Goal: Task Accomplishment & Management: Complete application form

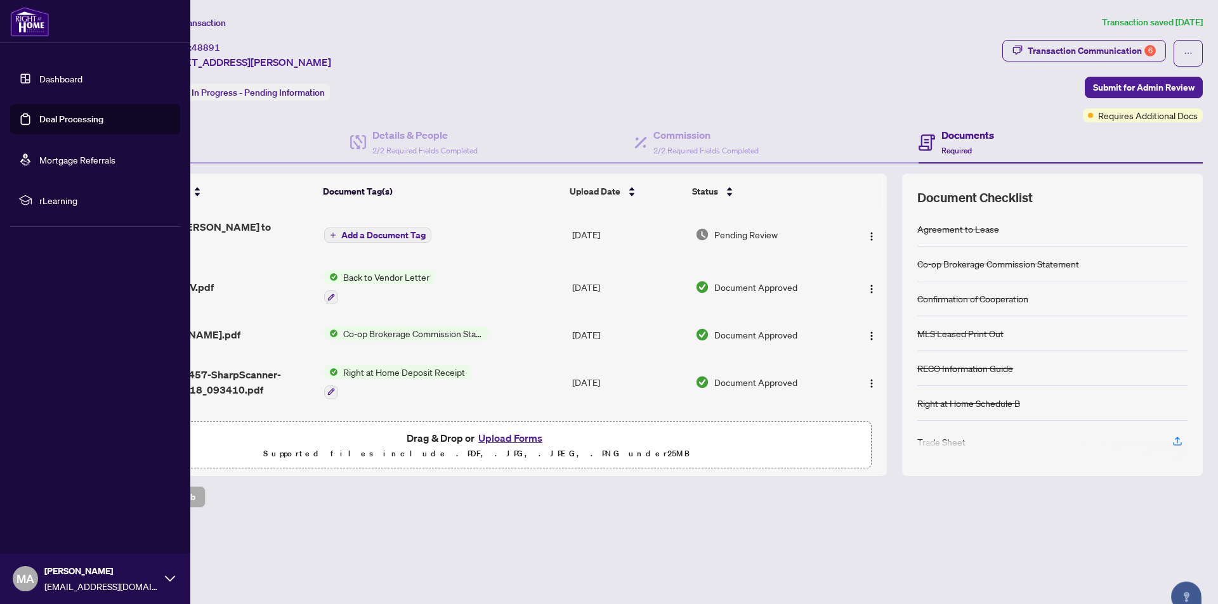
click at [63, 119] on link "Deal Processing" at bounding box center [71, 119] width 64 height 11
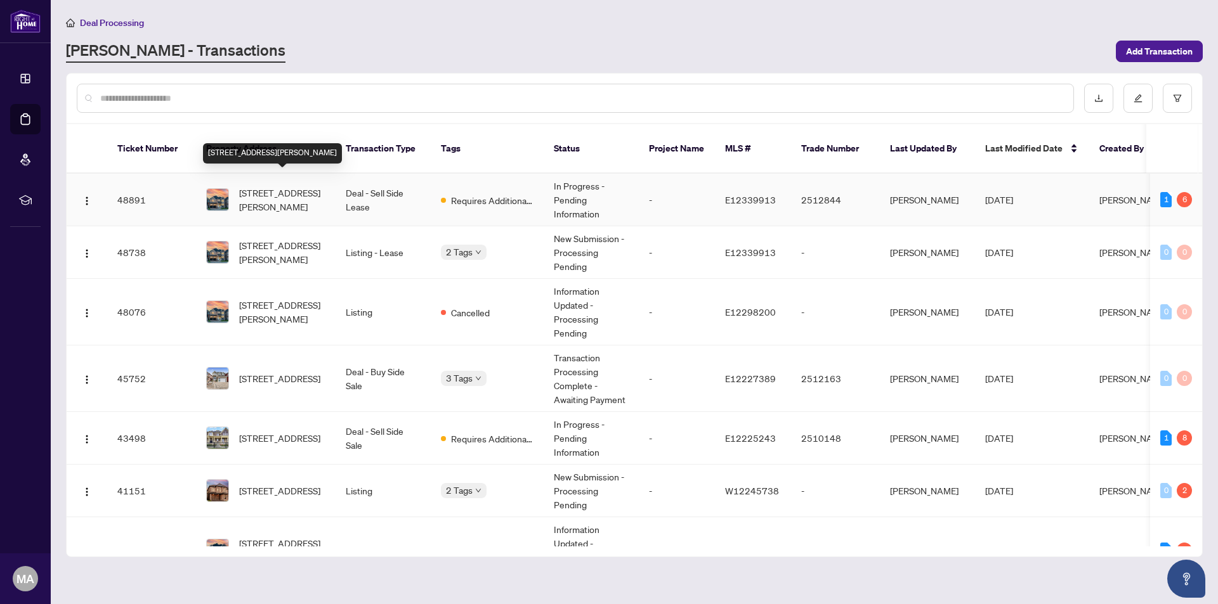
click at [259, 186] on span "[STREET_ADDRESS][PERSON_NAME]" at bounding box center [282, 200] width 86 height 28
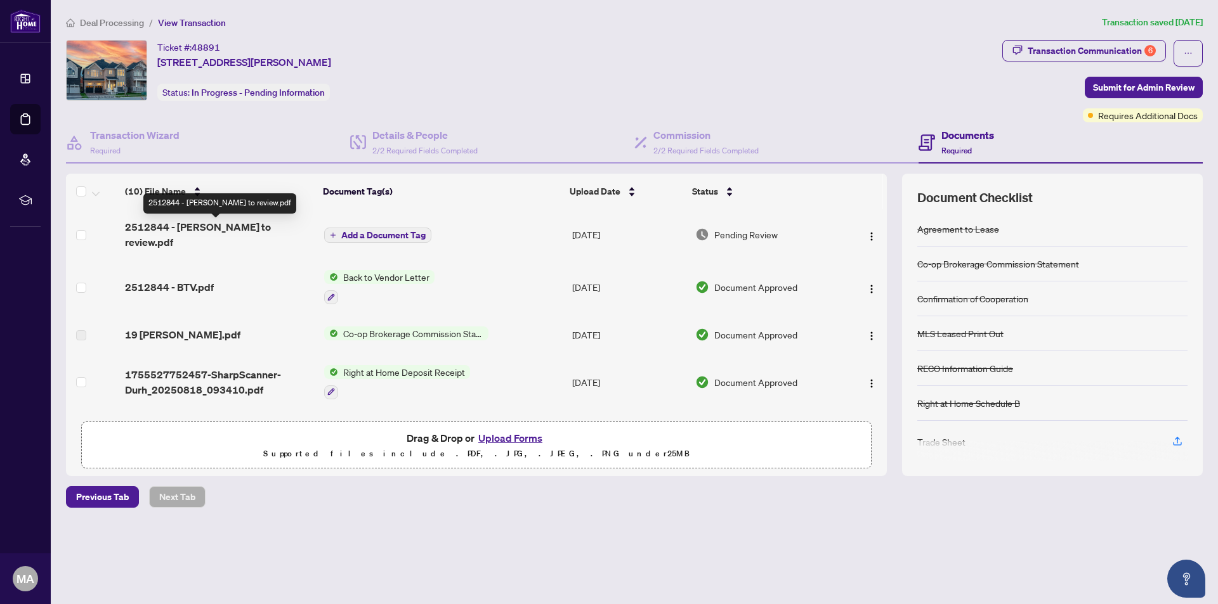
click at [231, 228] on span "2512844 - [PERSON_NAME] to review.pdf" at bounding box center [219, 234] width 188 height 30
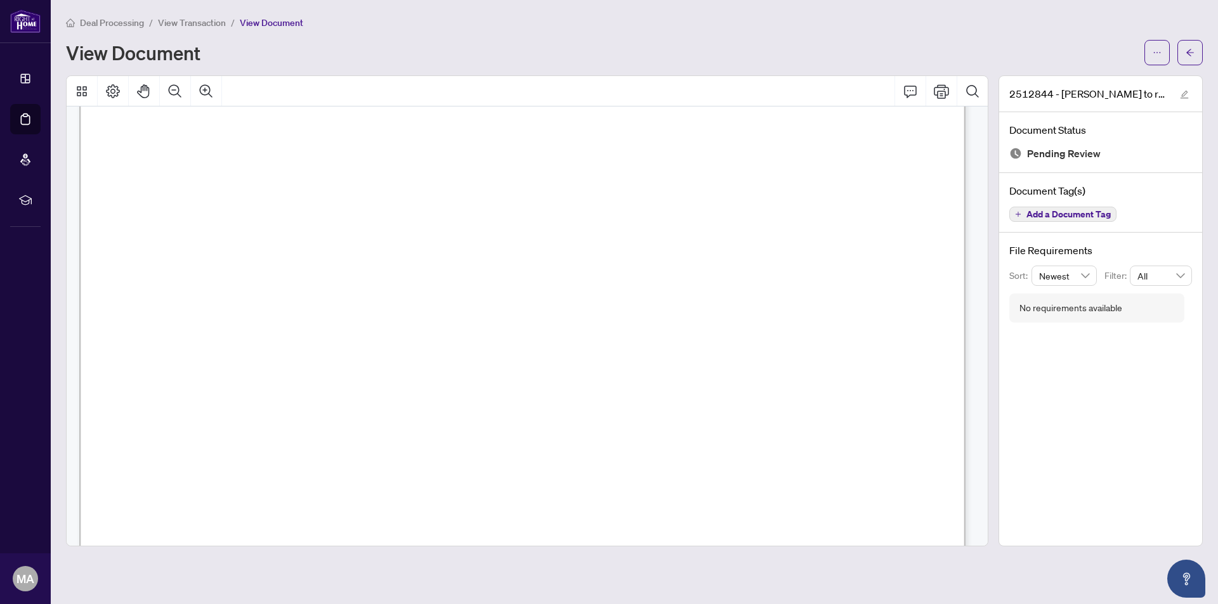
scroll to position [317, 0]
click at [944, 94] on icon "Print" at bounding box center [941, 91] width 15 height 15
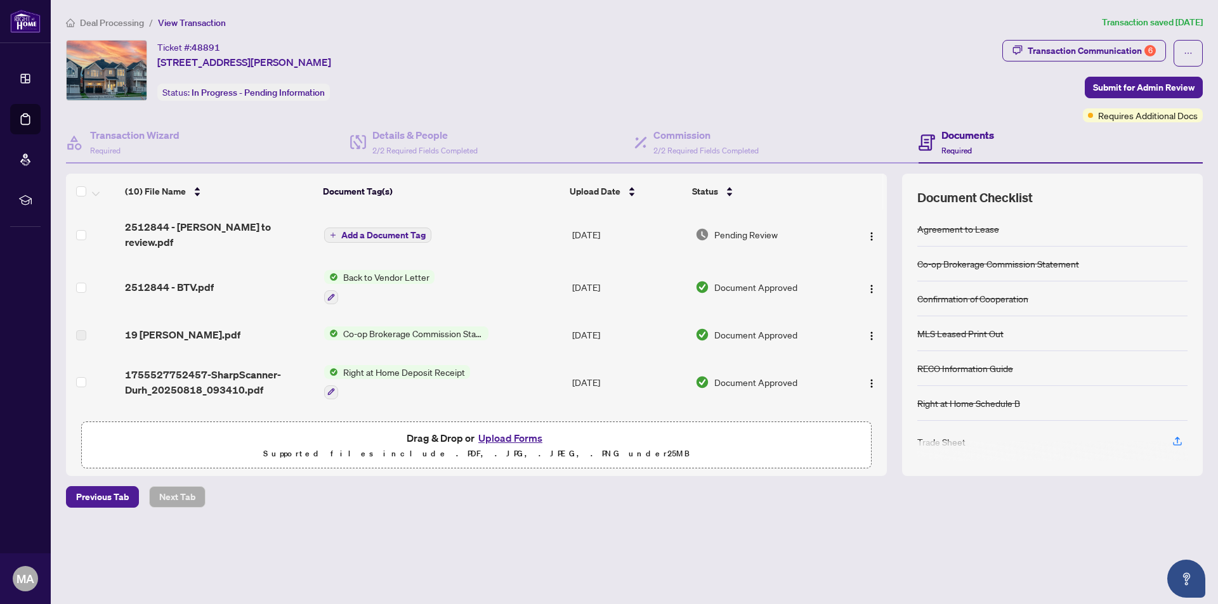
click at [503, 438] on button "Upload Forms" at bounding box center [510, 438] width 72 height 16
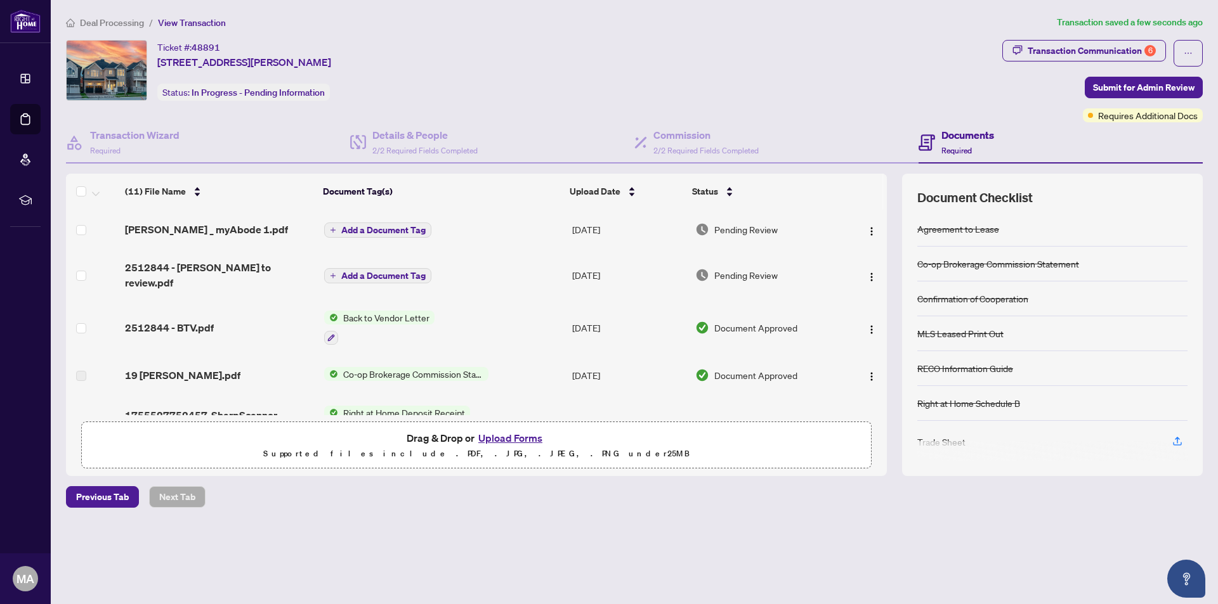
click at [406, 227] on span "Add a Document Tag" at bounding box center [383, 230] width 84 height 9
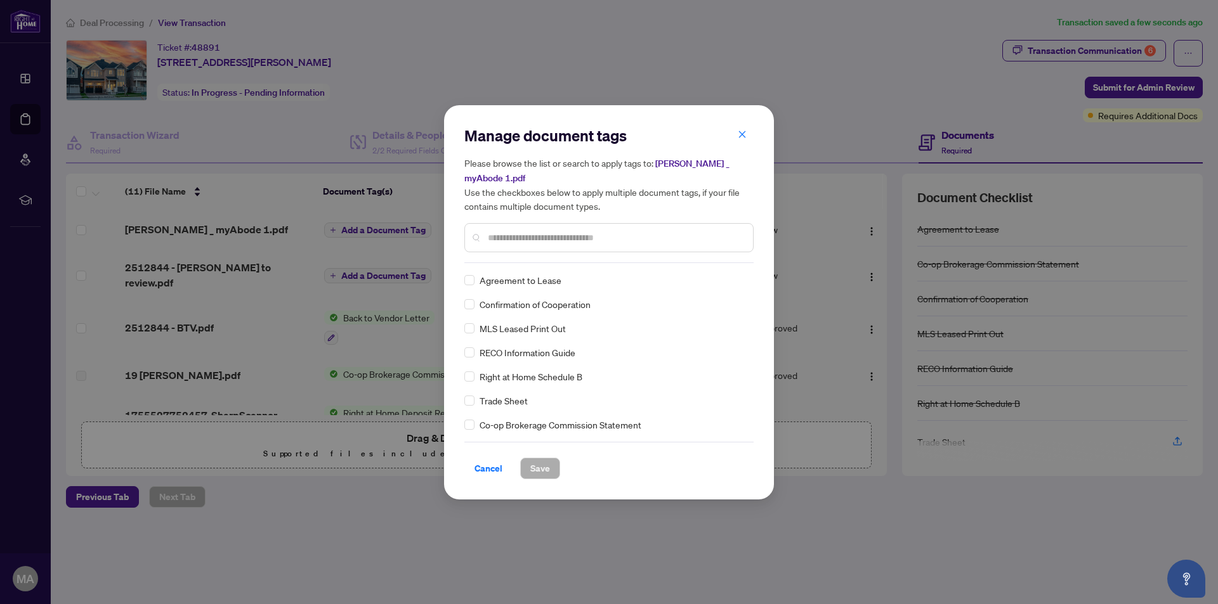
click at [521, 231] on input "text" at bounding box center [615, 238] width 255 height 14
type input "*****"
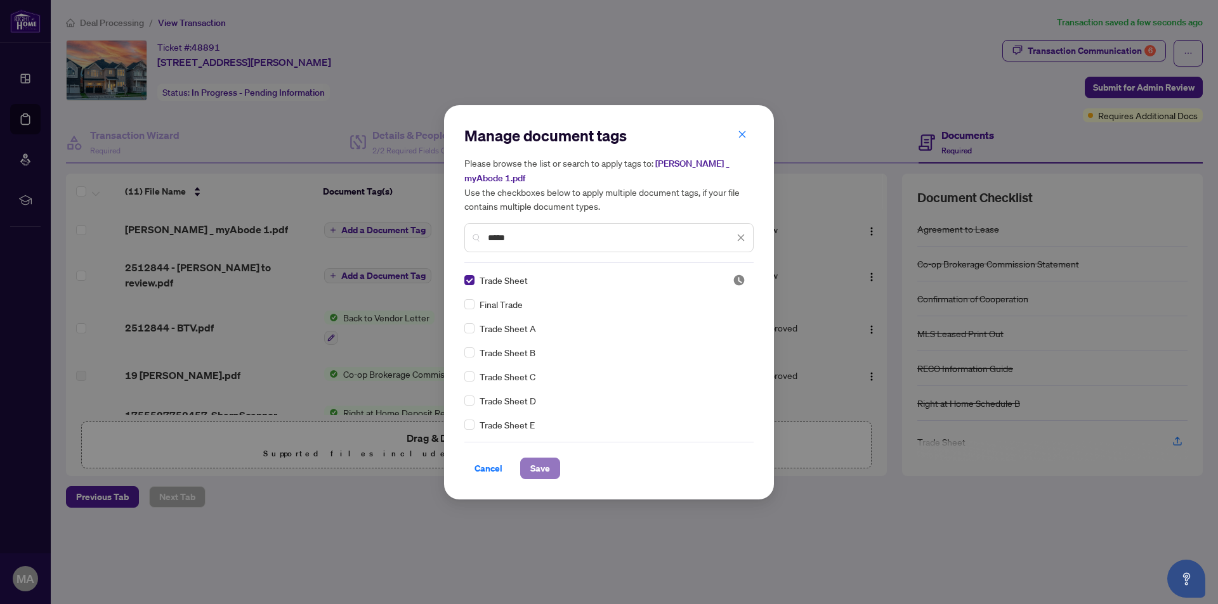
click at [533, 459] on span "Save" at bounding box center [540, 469] width 20 height 20
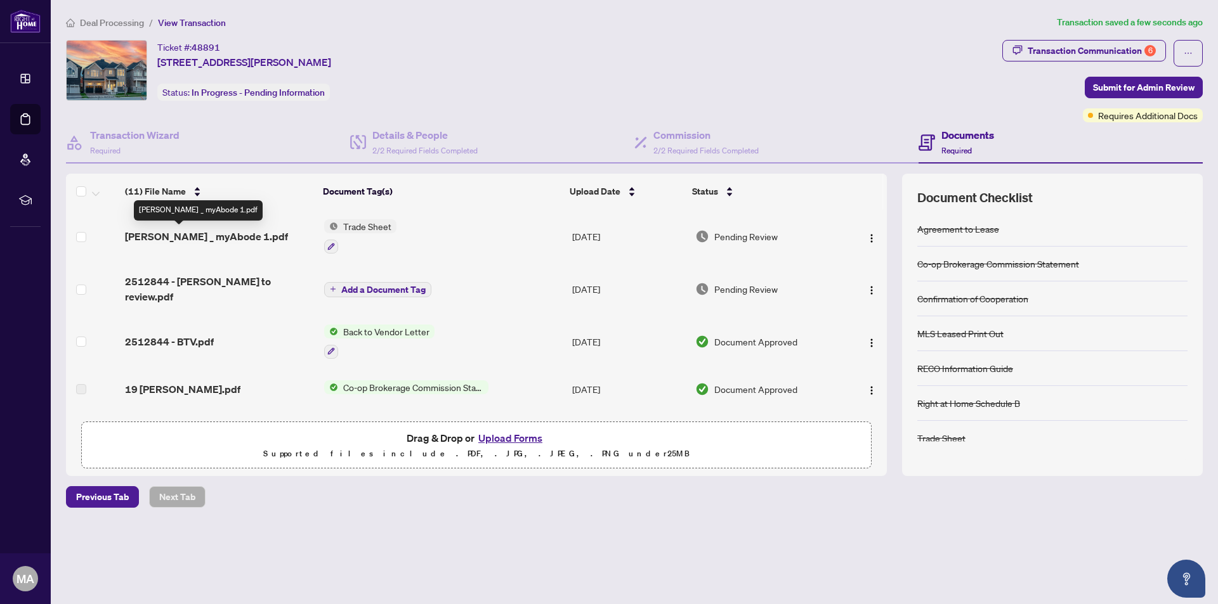
click at [196, 236] on span "[PERSON_NAME] _ myAbode 1.pdf" at bounding box center [206, 236] width 163 height 15
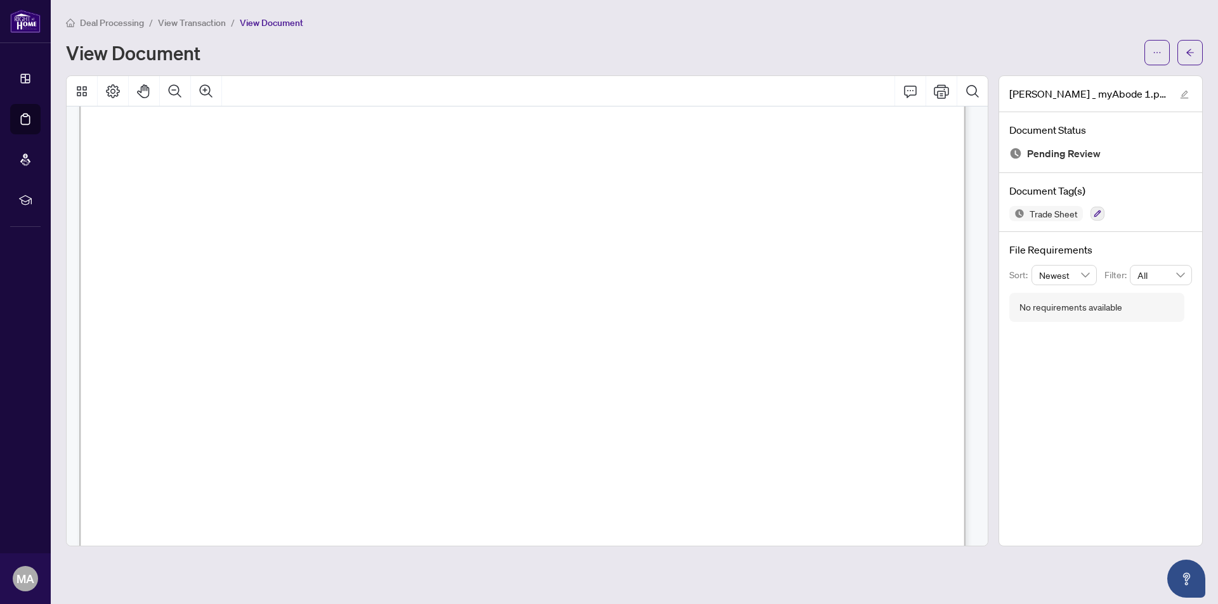
scroll to position [35, 0]
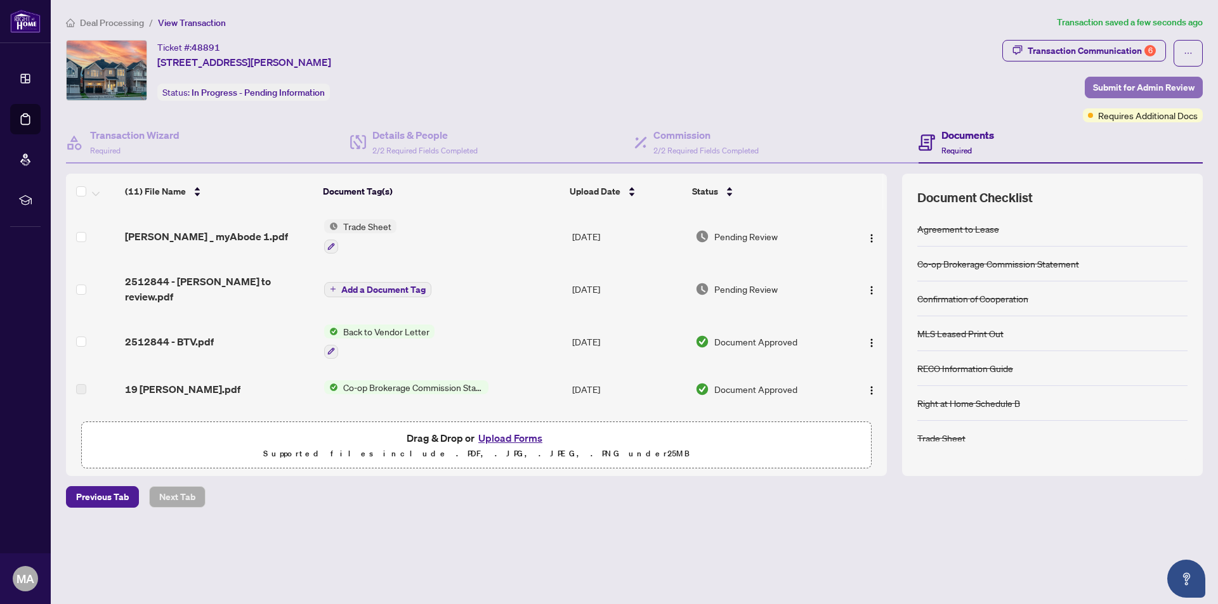
click at [1138, 89] on span "Submit for Admin Review" at bounding box center [1143, 87] width 101 height 20
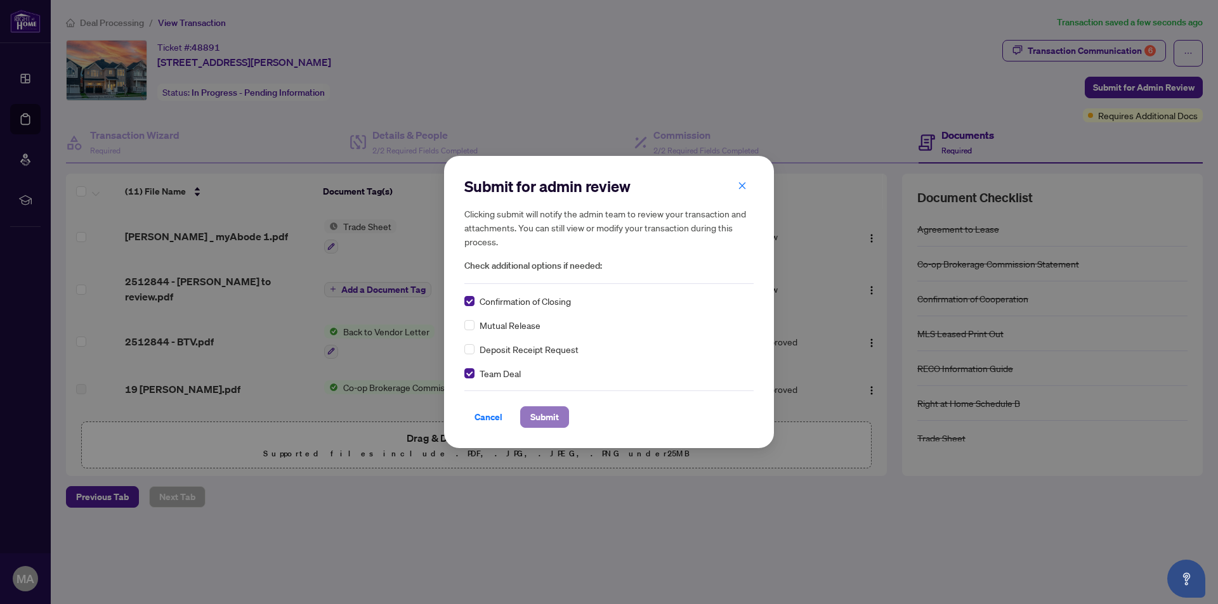
click at [547, 416] on span "Submit" at bounding box center [544, 417] width 29 height 20
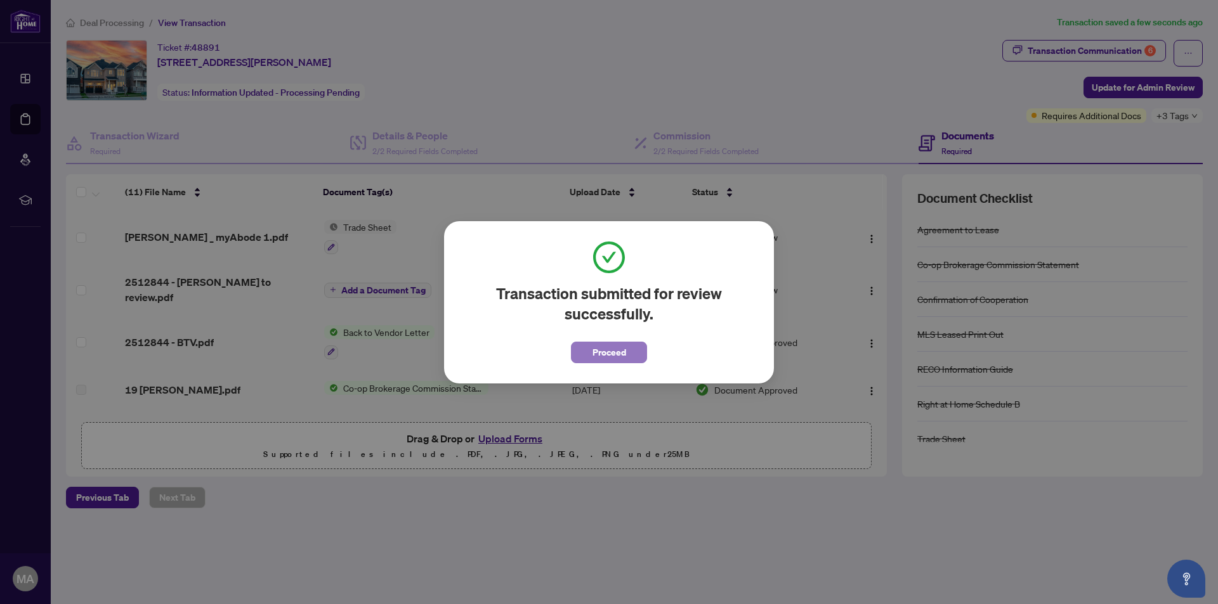
click at [606, 350] on span "Proceed" at bounding box center [609, 352] width 34 height 20
